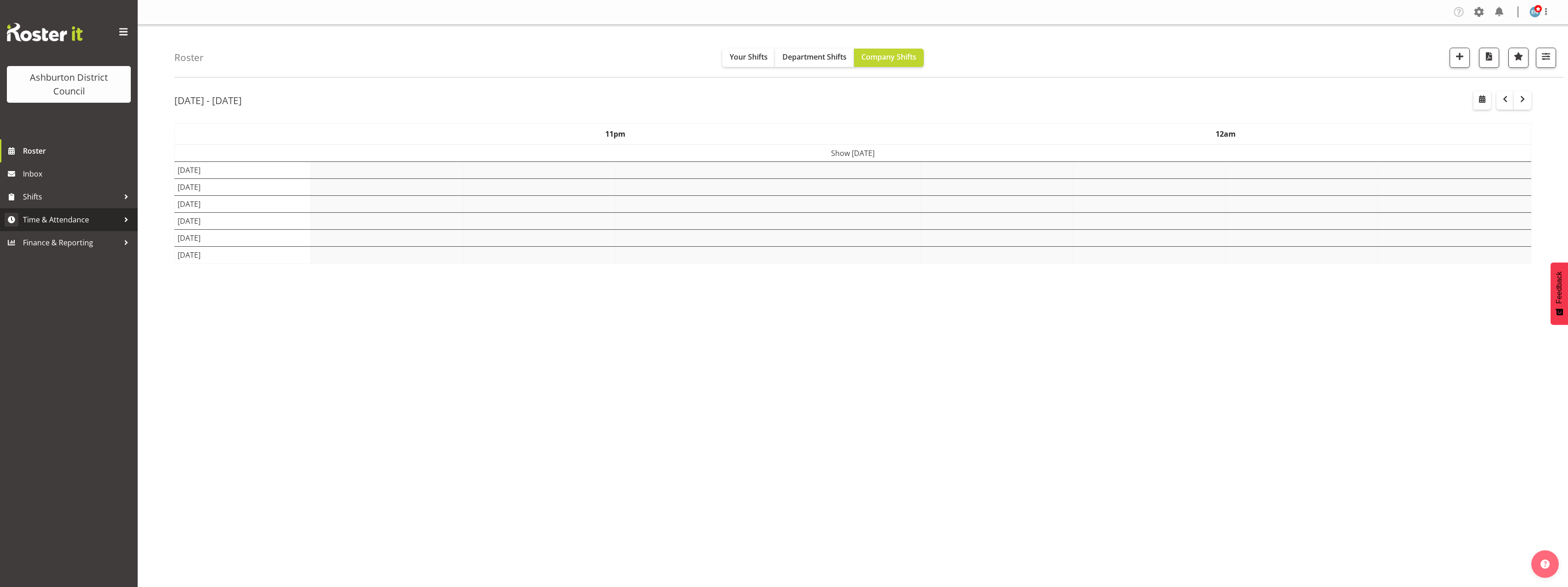
click at [171, 207] on div "Roster Your Shifts Department Shifts Company Shifts 1 Locations [GEOGRAPHIC_DAT…" at bounding box center [853, 238] width 1430 height 426
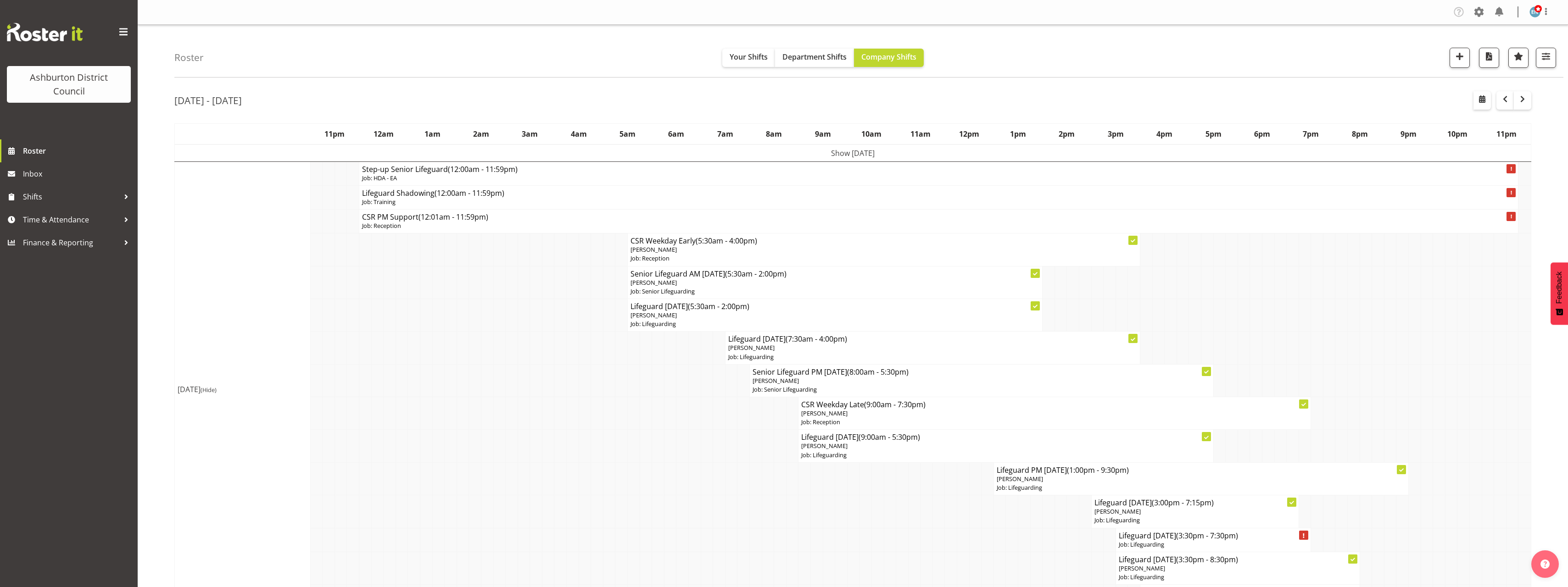
click at [439, 172] on h4 "Step-up Senior Lifeguard (12:00am - 11:59pm)" at bounding box center [938, 169] width 1153 height 9
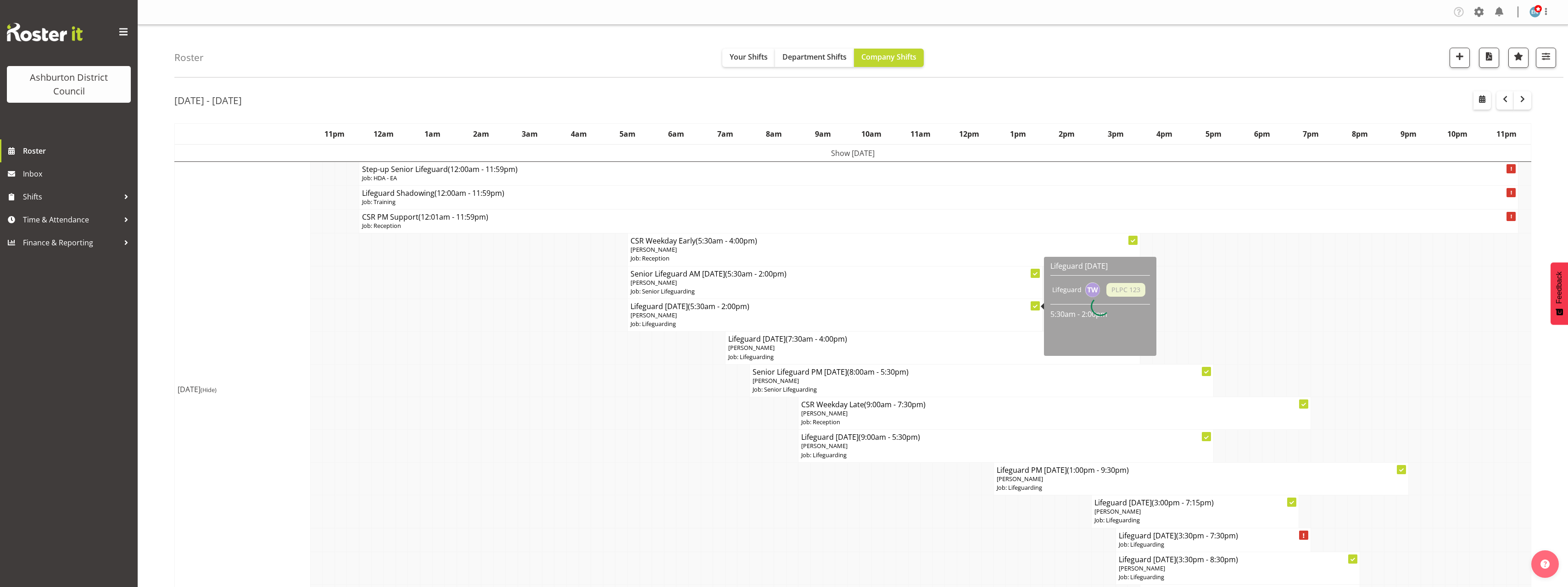
select select
select select "7"
select select "2025"
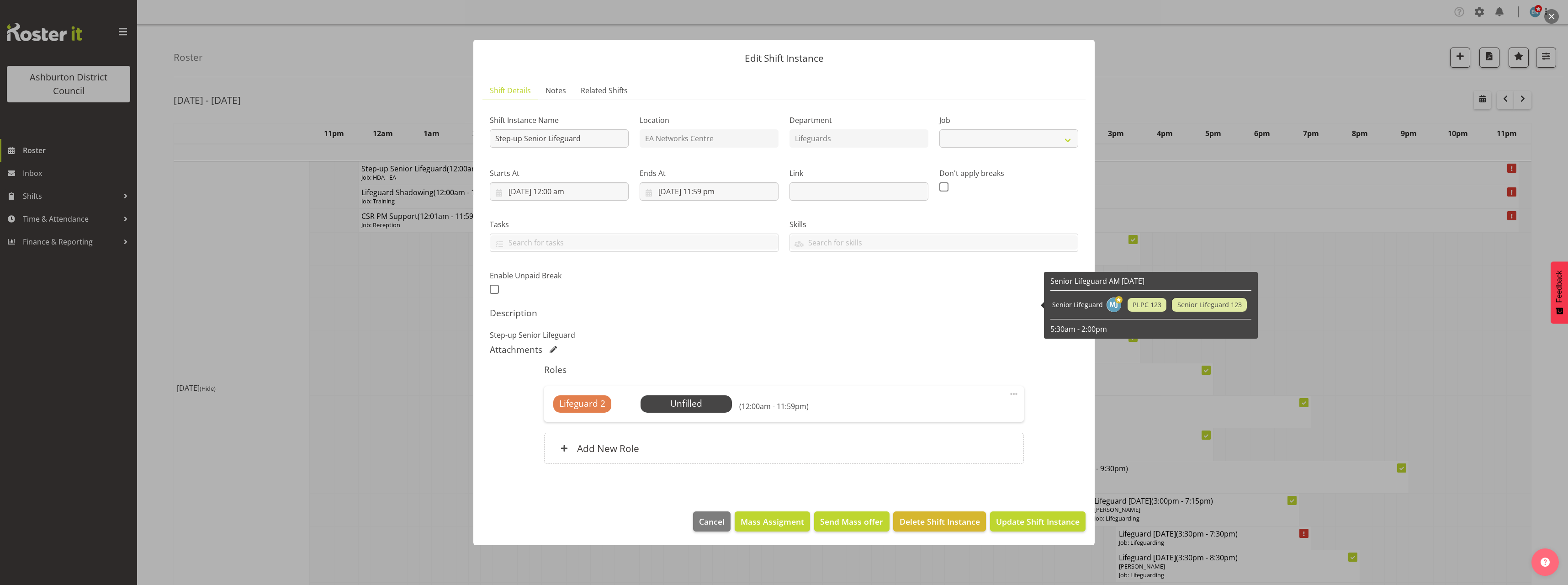
select select "34"
click at [560, 187] on input "[DATE] 12:00 am" at bounding box center [559, 191] width 139 height 18
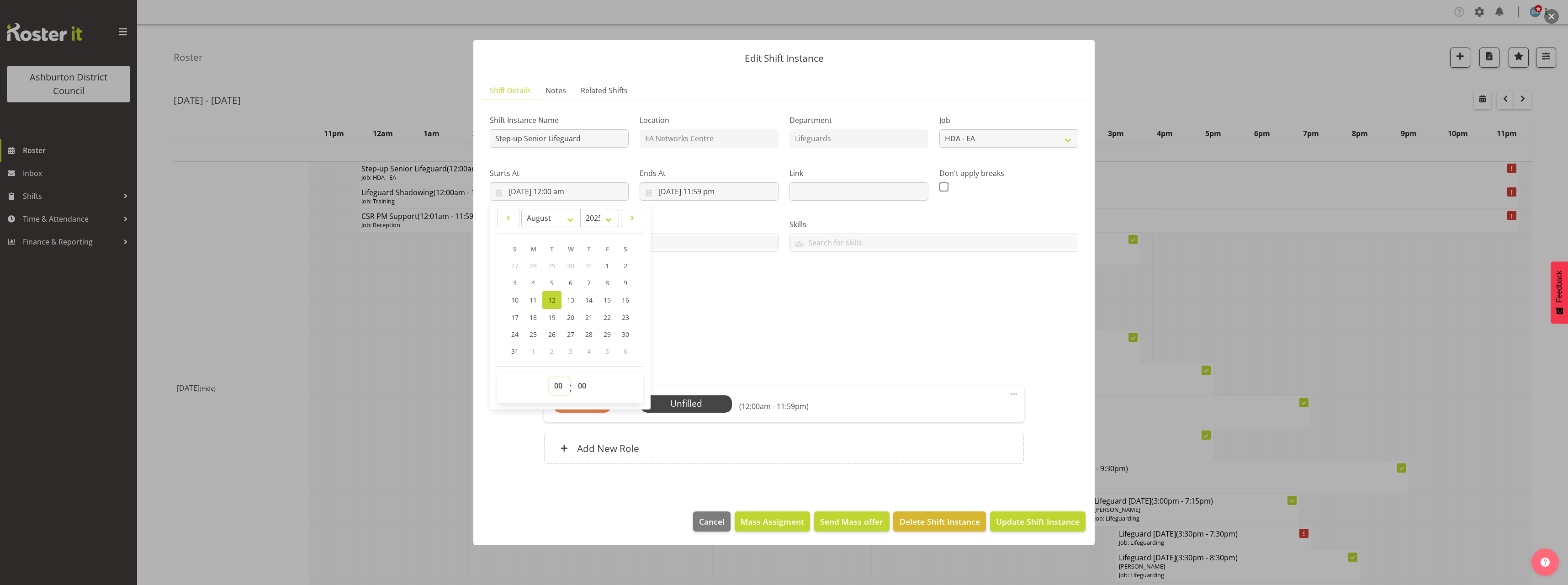
click at [559, 383] on select "00 01 02 03 04 05 06 07 08 09 10 11 12 13 14 15 16 17 18 19 20 21 22 23" at bounding box center [559, 385] width 21 height 18
select select "18"
click at [549, 376] on select "00 01 02 03 04 05 06 07 08 09 10 11 12 13 14 15 16 17 18 19 20 21 22 23" at bounding box center [559, 385] width 21 height 18
type input "[DATE] 6:00 pm"
click at [705, 182] on input "[DATE] 11:59 pm" at bounding box center [709, 191] width 139 height 18
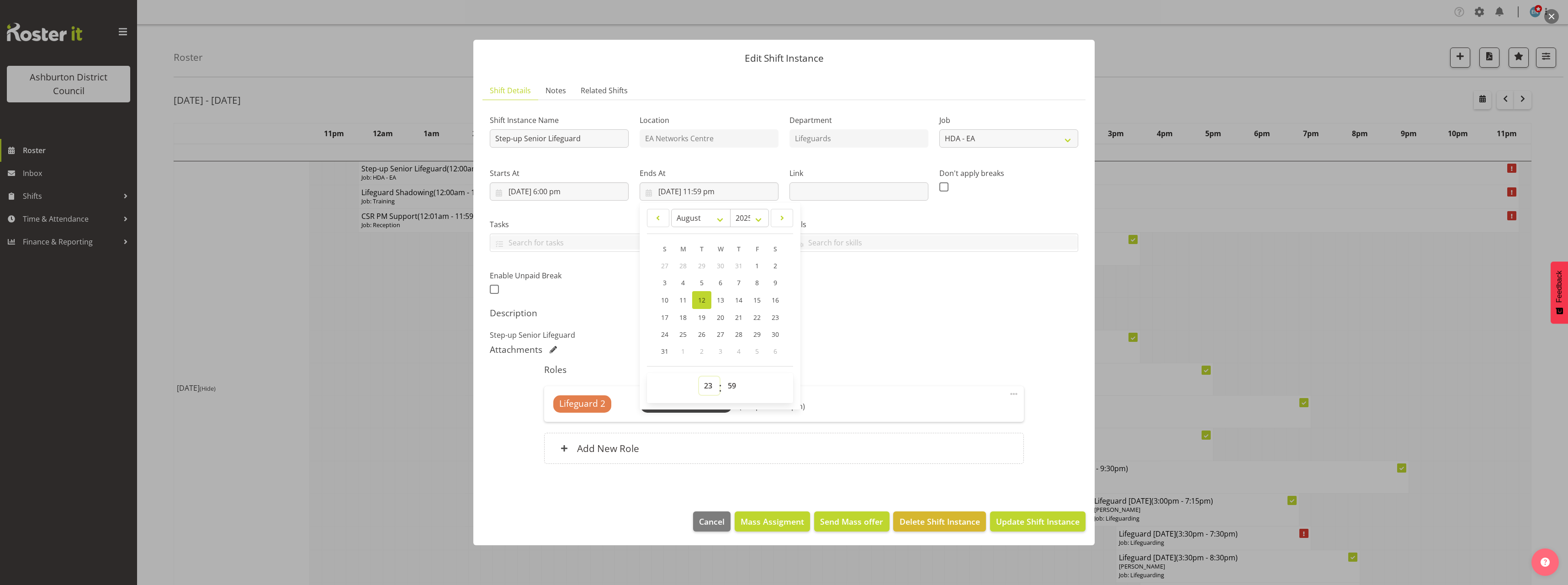
click at [710, 382] on select "00 01 02 03 04 05 06 07 08 09 10 11 12 13 14 15 16 17 18 19 20 21 22 23" at bounding box center [709, 385] width 21 height 18
select select "21"
click at [699, 376] on select "00 01 02 03 04 05 06 07 08 09 10 11 12 13 14 15 16 17 18 19 20 21 22 23" at bounding box center [709, 385] width 21 height 18
type input "[DATE] 9:59 pm"
click at [727, 384] on select "00 01 02 03 04 05 06 07 08 09 10 11 12 13 14 15 16 17 18 19 20 21 22 23 24 25 2…" at bounding box center [733, 385] width 21 height 18
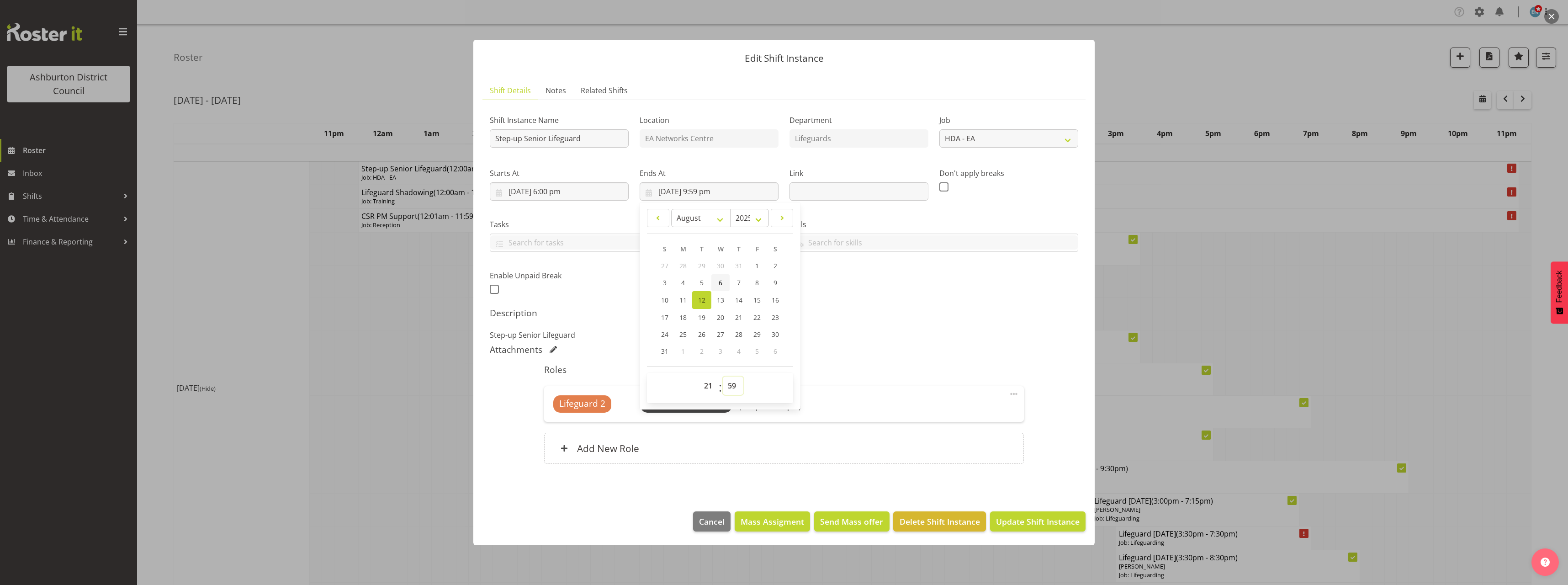
select select "30"
click at [723, 376] on select "00 01 02 03 04 05 06 07 08 09 10 11 12 13 14 15 16 17 18 19 20 21 22 23 24 25 2…" at bounding box center [733, 385] width 21 height 18
type input "[DATE] 9:30 pm"
click at [959, 329] on p "Step-up Senior Lifeguard" at bounding box center [784, 335] width 589 height 11
click at [699, 404] on span "Select Employee" at bounding box center [686, 404] width 68 height 13
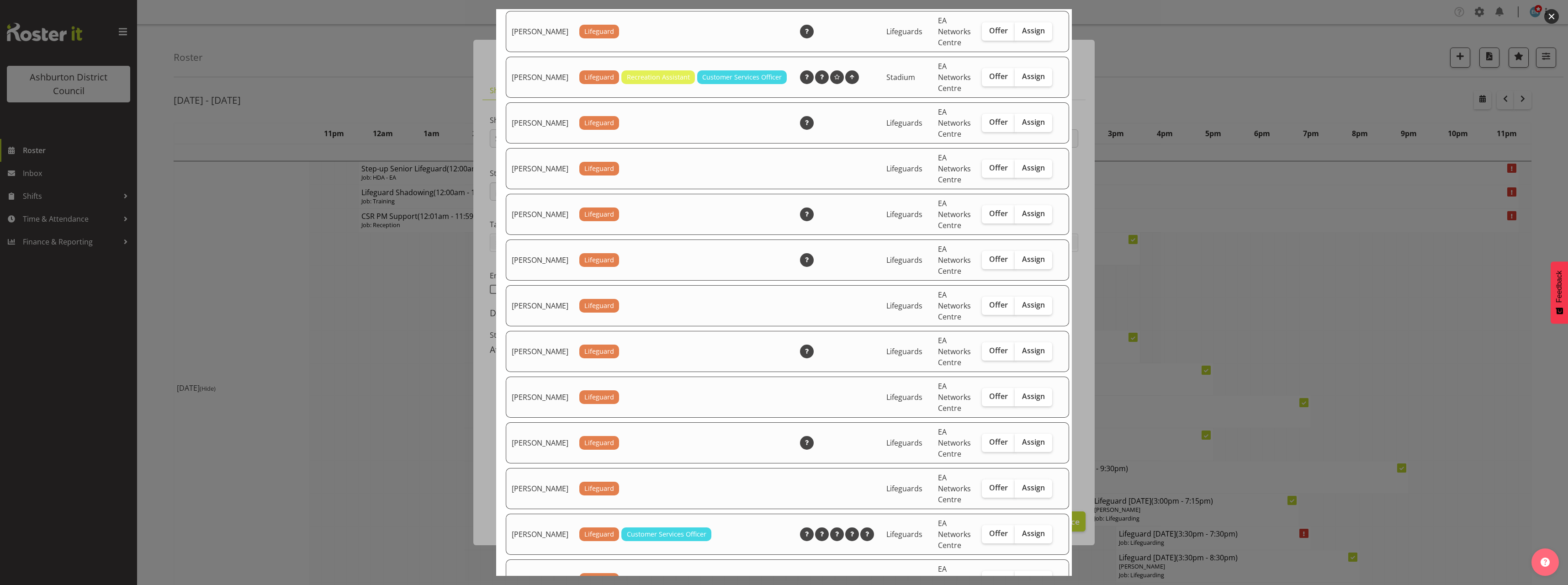
scroll to position [822, 0]
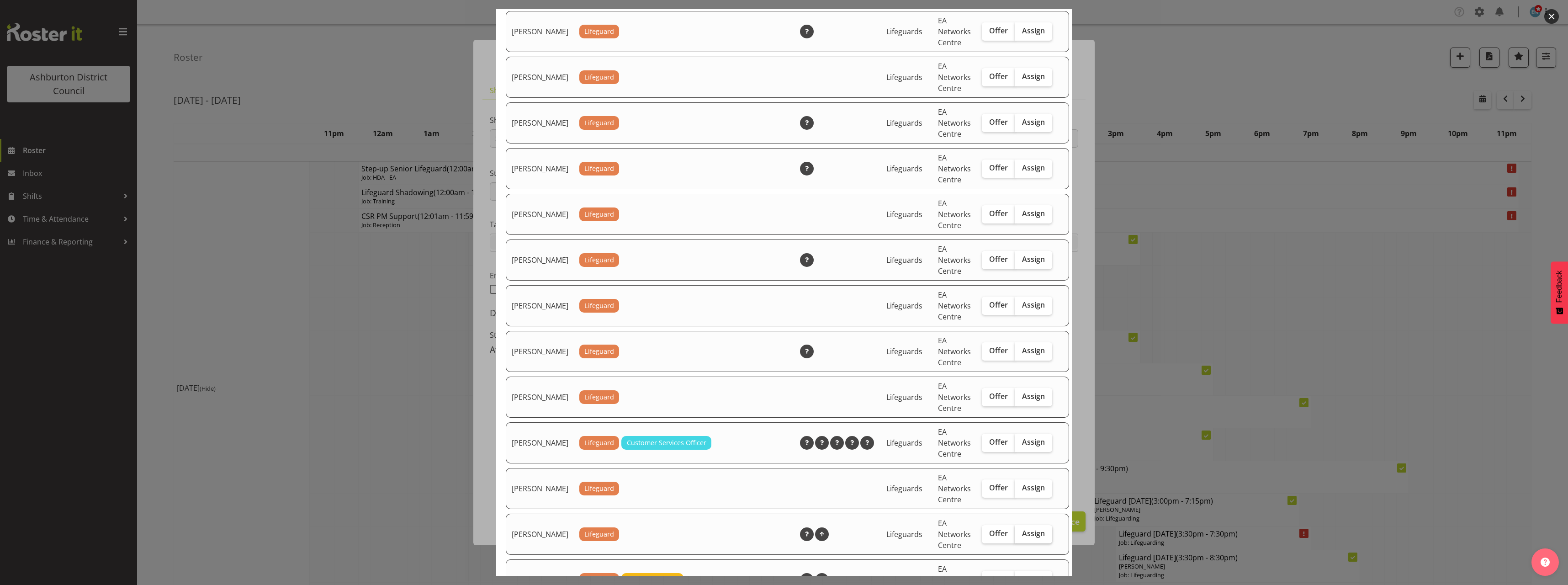
click at [1022, 538] on span "Assign" at bounding box center [1034, 533] width 23 height 9
click at [1017, 536] on input "Assign" at bounding box center [1018, 533] width 6 height 6
checkbox input "true"
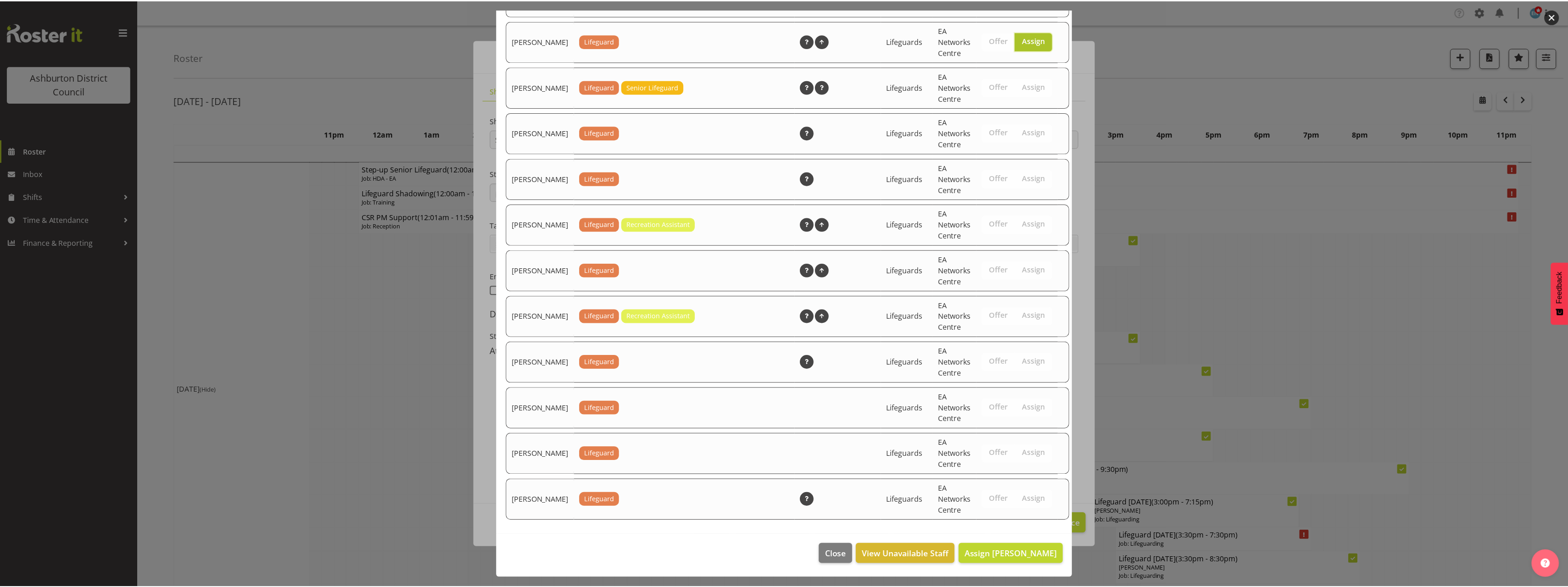
scroll to position [1330, 0]
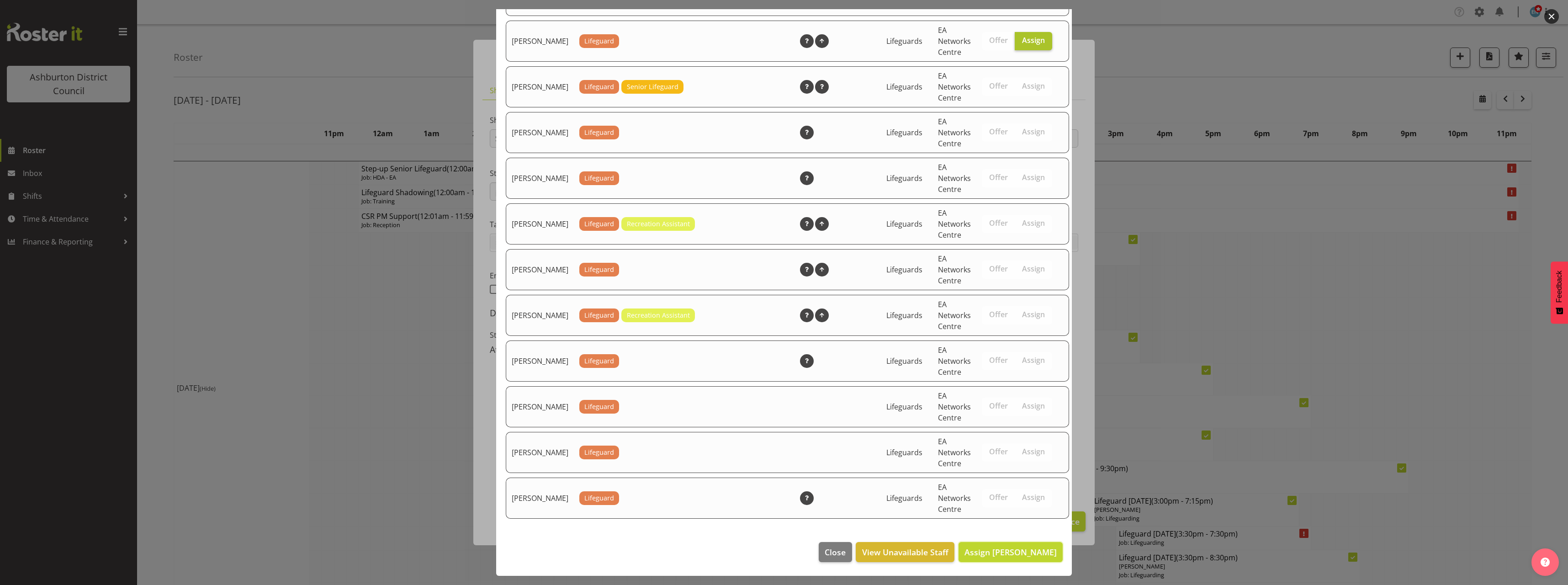
click at [1017, 547] on span "Assign [PERSON_NAME]" at bounding box center [1010, 552] width 93 height 11
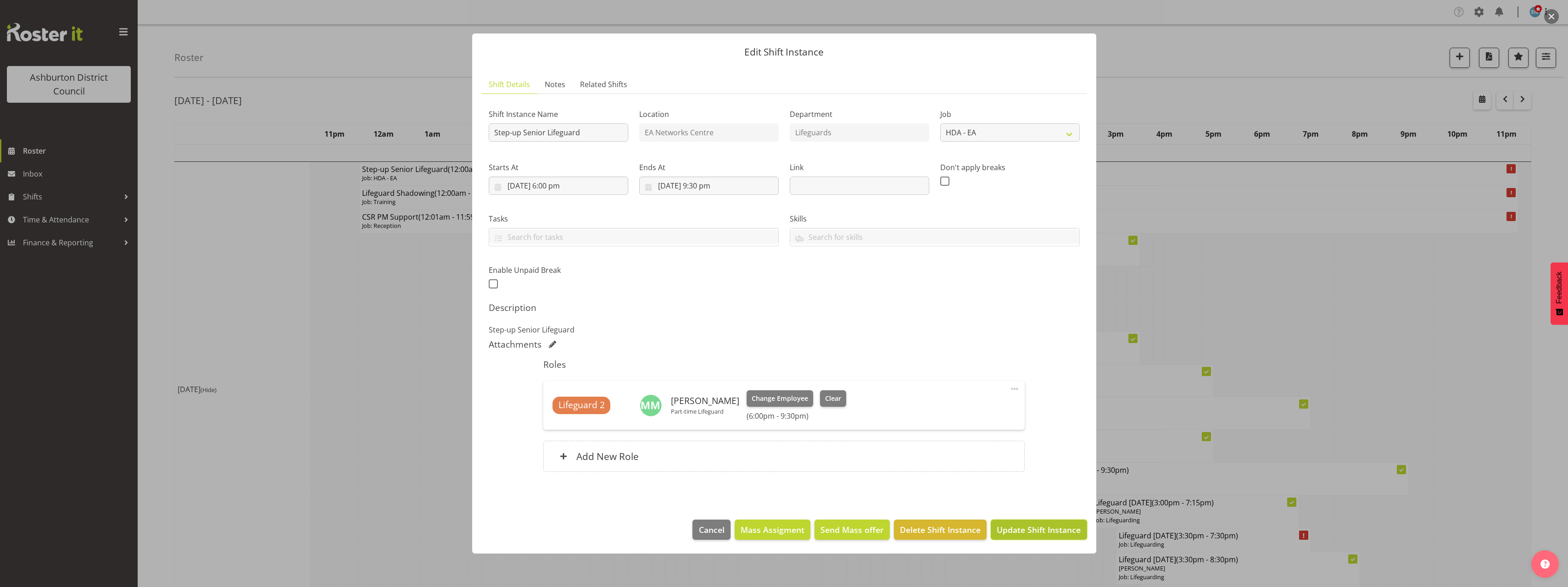
click at [1029, 530] on span "Update Shift Instance" at bounding box center [1038, 530] width 84 height 12
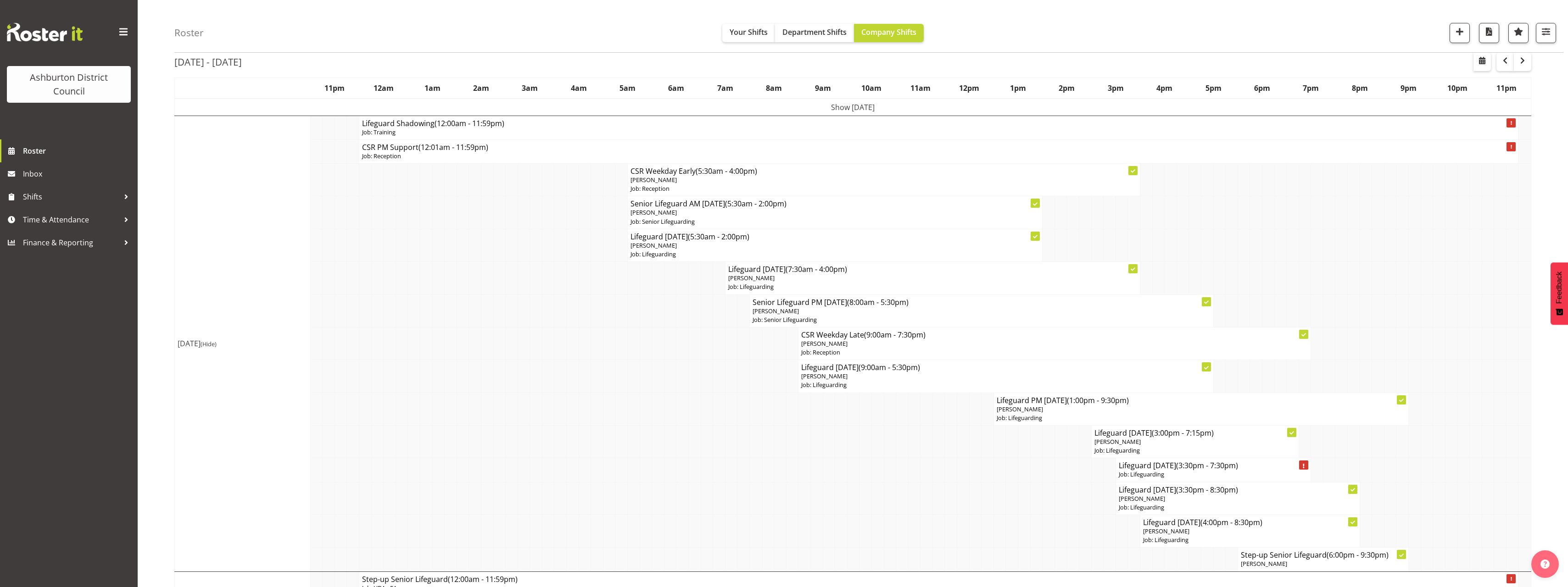
scroll to position [92, 0]
